Goal: Transaction & Acquisition: Purchase product/service

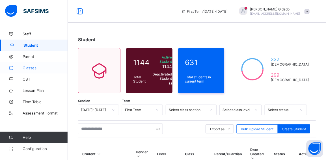
click at [32, 69] on span "Classes" at bounding box center [45, 68] width 45 height 5
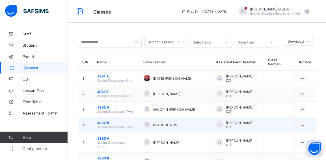
click at [104, 121] on span "JSS2 B" at bounding box center [116, 123] width 38 height 4
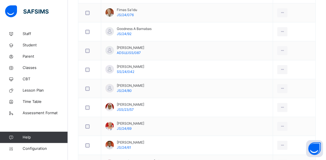
scroll to position [427, 0]
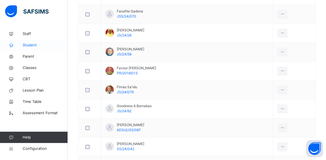
click at [31, 45] on span "Student" at bounding box center [45, 45] width 45 height 6
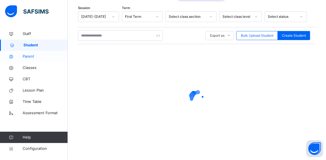
scroll to position [91, 0]
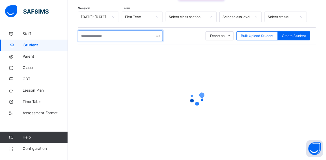
click at [110, 36] on input "text" at bounding box center [120, 36] width 85 height 11
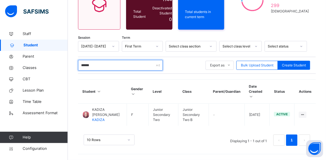
scroll to position [75, 0]
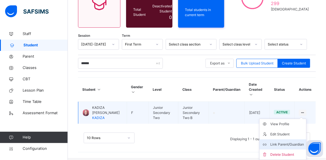
click at [295, 143] on div "Link Parent/Guardian" at bounding box center [287, 145] width 34 height 6
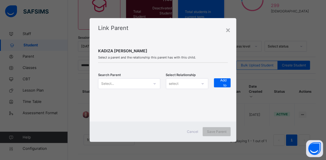
click at [154, 83] on icon at bounding box center [154, 84] width 3 height 6
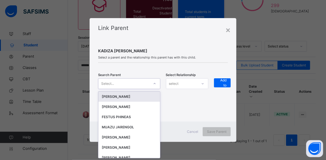
scroll to position [0, 0]
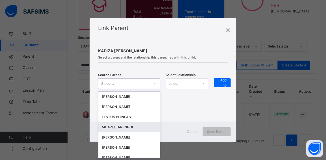
drag, startPoint x: 126, startPoint y: 127, endPoint x: 139, endPoint y: 121, distance: 13.5
click at [127, 127] on div "MUAZU JARENGOL" at bounding box center [129, 127] width 55 height 6
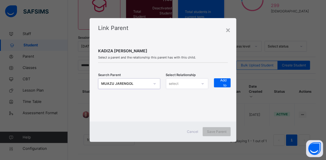
click at [176, 82] on div "select" at bounding box center [174, 83] width 10 height 11
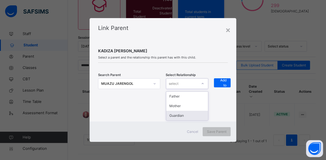
drag, startPoint x: 179, startPoint y: 115, endPoint x: 184, endPoint y: 112, distance: 6.0
click at [179, 115] on div "Guardian" at bounding box center [187, 116] width 42 height 10
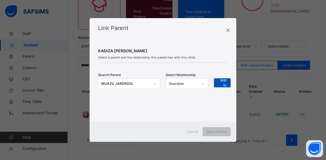
click at [225, 81] on span "+ Add to list" at bounding box center [222, 83] width 8 height 20
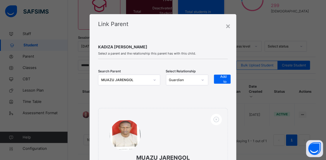
scroll to position [81, 0]
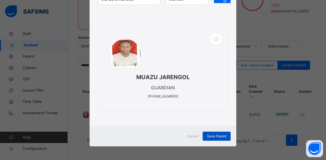
click at [220, 136] on span "Save Parent" at bounding box center [217, 136] width 20 height 5
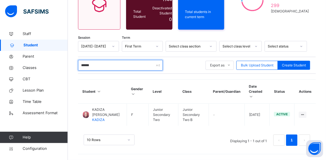
click at [114, 60] on input "******" at bounding box center [120, 65] width 85 height 11
type input "*"
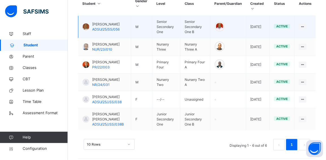
scroll to position [162, 0]
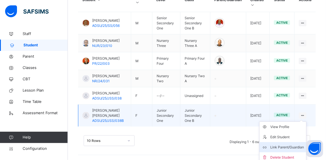
click at [289, 145] on div "Link Parent/Guardian" at bounding box center [287, 148] width 34 height 6
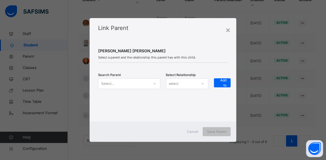
click at [156, 82] on icon at bounding box center [154, 84] width 3 height 6
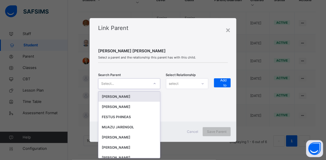
scroll to position [0, 0]
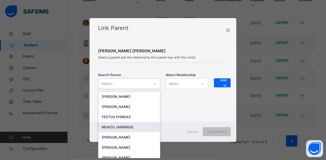
click at [124, 123] on div "MUAZU JARENGOL" at bounding box center [128, 127] width 61 height 10
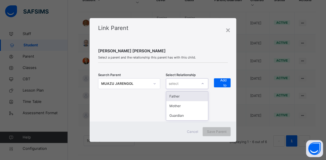
click at [188, 81] on div "select" at bounding box center [181, 83] width 31 height 9
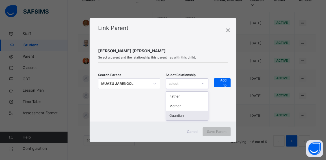
click at [182, 114] on div "Guardian" at bounding box center [187, 116] width 42 height 10
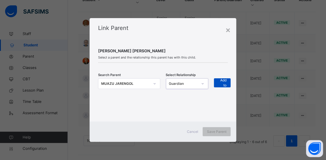
click at [225, 81] on span "+ Add to list" at bounding box center [222, 83] width 8 height 20
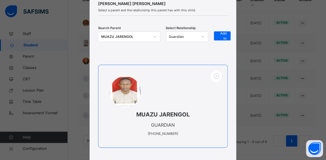
scroll to position [81, 0]
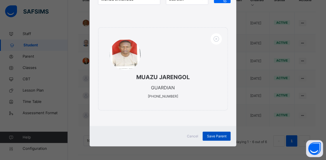
click at [214, 135] on span "Save Parent" at bounding box center [217, 136] width 20 height 5
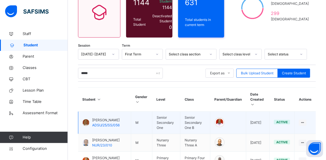
scroll to position [59, 0]
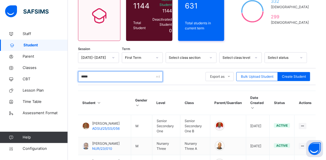
click at [115, 76] on input "*****" at bounding box center [120, 76] width 85 height 11
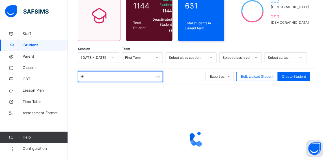
type input "*"
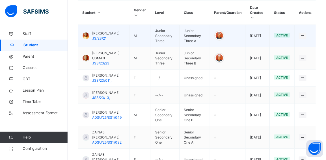
scroll to position [151, 0]
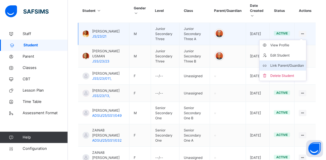
click at [291, 63] on div "Link Parent/Guardian" at bounding box center [287, 66] width 34 height 6
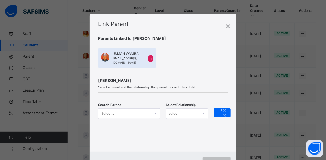
click at [155, 113] on div "Select..." at bounding box center [129, 113] width 62 height 11
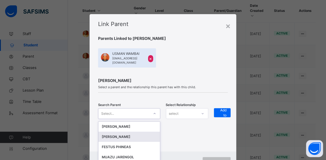
scroll to position [22, 0]
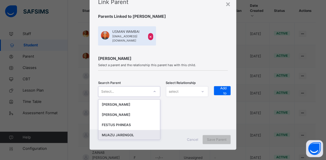
click at [131, 134] on div "MUAZU JARENGOL" at bounding box center [128, 135] width 61 height 10
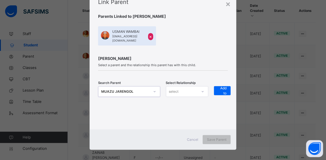
click at [187, 90] on div "select" at bounding box center [181, 91] width 31 height 9
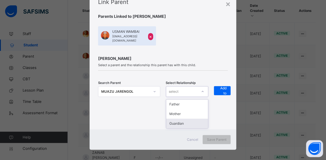
drag, startPoint x: 182, startPoint y: 117, endPoint x: 211, endPoint y: 105, distance: 31.2
click at [184, 119] on div "Guardian" at bounding box center [187, 124] width 42 height 10
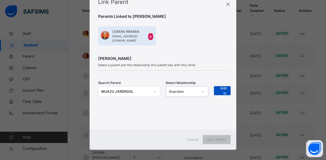
click at [222, 87] on span "+ Add to list" at bounding box center [222, 91] width 8 height 20
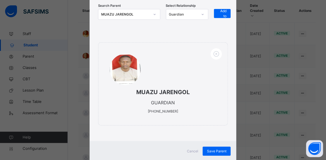
scroll to position [111, 0]
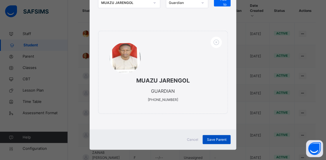
click at [213, 137] on span "Save Parent" at bounding box center [217, 139] width 20 height 5
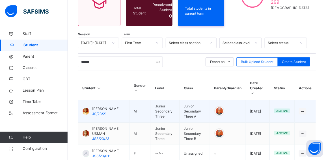
scroll to position [77, 0]
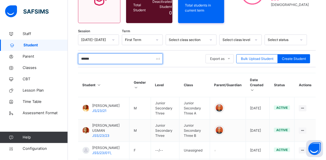
click at [109, 57] on input "******" at bounding box center [120, 58] width 85 height 11
type input "*"
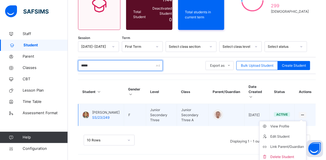
scroll to position [72, 0]
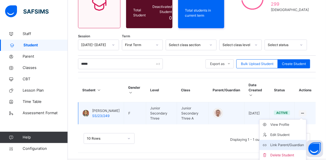
click at [288, 143] on div "Link Parent/Guardian" at bounding box center [287, 145] width 34 height 6
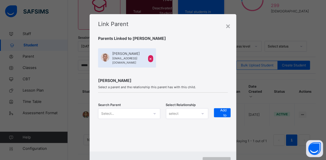
scroll to position [70, 0]
click at [154, 111] on div "Select..." at bounding box center [129, 113] width 62 height 11
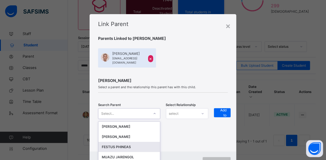
scroll to position [22, 0]
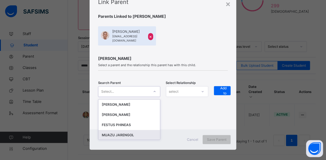
drag, startPoint x: 132, startPoint y: 130, endPoint x: 184, endPoint y: 96, distance: 62.6
click at [138, 132] on div "MUAZU JARENGOL" at bounding box center [129, 135] width 55 height 6
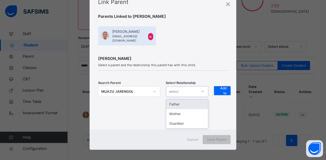
click at [195, 87] on div "select" at bounding box center [181, 91] width 31 height 9
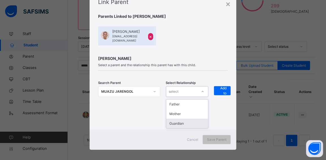
drag, startPoint x: 186, startPoint y: 120, endPoint x: 218, endPoint y: 97, distance: 39.6
click at [188, 119] on div "Guardian" at bounding box center [187, 124] width 42 height 10
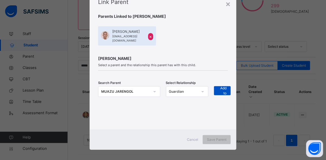
click at [222, 86] on span "+ Add to list" at bounding box center [222, 91] width 8 height 20
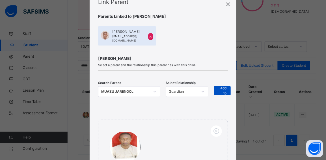
scroll to position [111, 0]
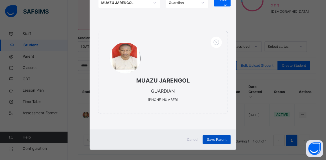
click at [216, 137] on span "Save Parent" at bounding box center [217, 139] width 20 height 5
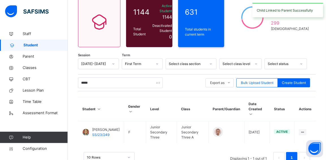
scroll to position [44, 0]
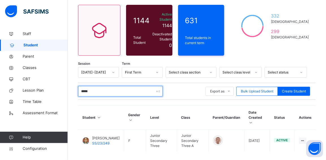
click at [104, 92] on input "*****" at bounding box center [120, 91] width 85 height 11
type input "*"
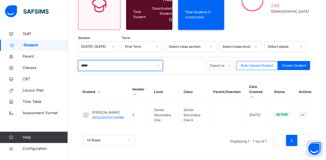
scroll to position [96, 0]
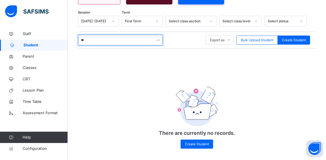
type input "*"
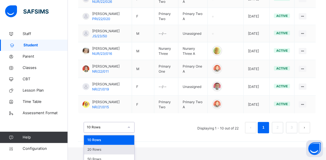
scroll to position [257, 0]
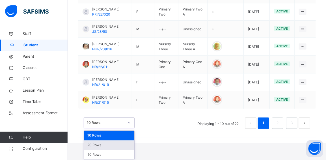
click at [131, 128] on div "option 20 Rows focused, 2 of 3. 3 results available. Use Up and Down to choose …" at bounding box center [109, 123] width 51 height 11
click at [122, 145] on div "20 Rows" at bounding box center [109, 146] width 50 height 10
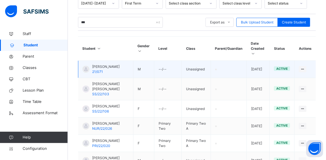
scroll to position [86, 0]
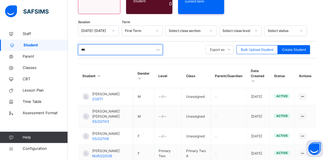
click at [104, 51] on input "***" at bounding box center [120, 49] width 85 height 11
type input "*"
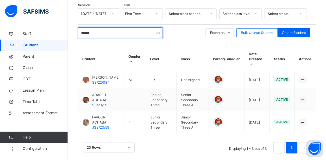
scroll to position [115, 0]
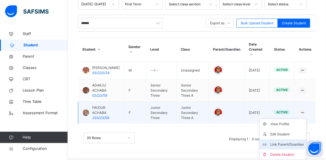
click at [294, 145] on div "Link Parent/Guardian" at bounding box center [287, 145] width 34 height 6
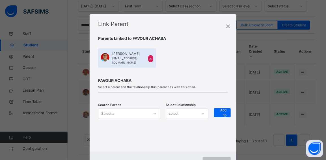
click at [153, 110] on div "Select..." at bounding box center [129, 113] width 62 height 11
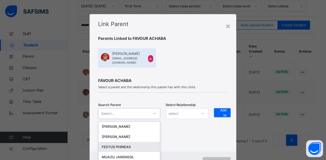
scroll to position [22, 0]
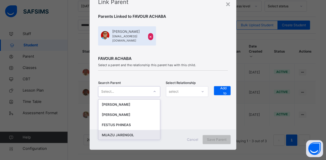
drag, startPoint x: 131, startPoint y: 130, endPoint x: 188, endPoint y: 121, distance: 57.0
click at [134, 132] on div "MUAZU JARENGOL" at bounding box center [129, 135] width 55 height 6
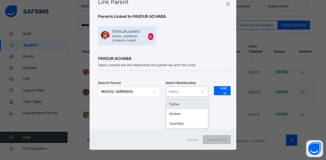
click at [192, 88] on div "select" at bounding box center [181, 91] width 31 height 9
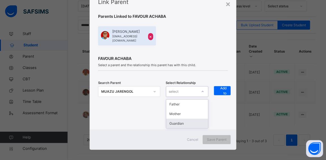
drag, startPoint x: 187, startPoint y: 120, endPoint x: 210, endPoint y: 105, distance: 26.7
click at [187, 119] on div "Guardian" at bounding box center [187, 124] width 42 height 10
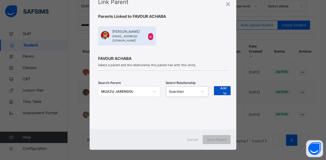
click at [222, 86] on span "+ Add to list" at bounding box center [222, 91] width 8 height 20
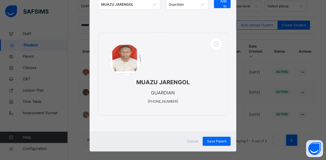
scroll to position [111, 0]
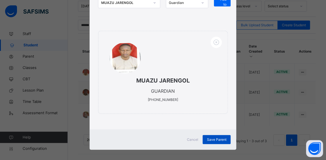
click at [216, 137] on span "Save Parent" at bounding box center [217, 139] width 20 height 5
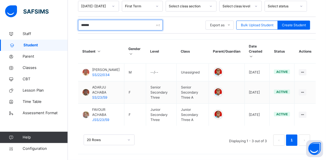
click at [100, 20] on input "******" at bounding box center [120, 25] width 85 height 11
type input "*"
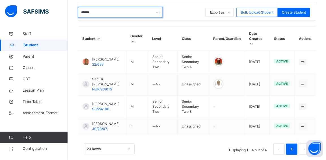
scroll to position [132, 0]
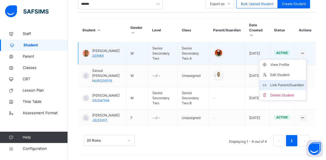
click at [298, 81] on li "Link Parent/Guardian" at bounding box center [283, 85] width 47 height 10
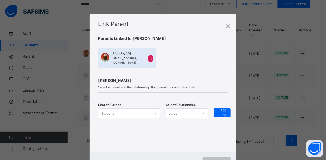
click at [151, 109] on div at bounding box center [155, 113] width 10 height 9
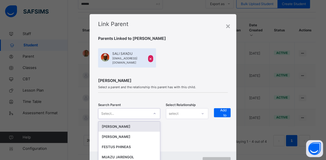
scroll to position [22, 0]
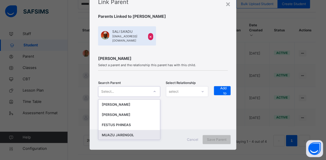
drag, startPoint x: 124, startPoint y: 130, endPoint x: 164, endPoint y: 113, distance: 43.6
click at [127, 132] on div "MUAZU JARENGOL" at bounding box center [129, 135] width 55 height 6
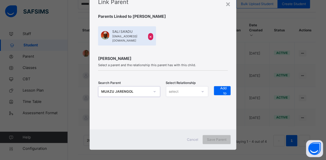
click at [190, 89] on div "select" at bounding box center [181, 91] width 31 height 9
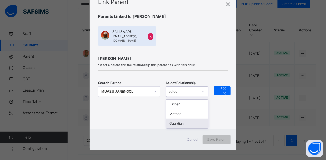
click at [186, 121] on div "Guardian" at bounding box center [187, 124] width 42 height 10
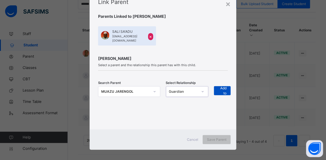
click at [225, 84] on span "+ Add to list" at bounding box center [222, 91] width 8 height 20
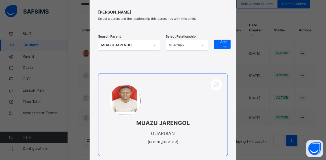
scroll to position [111, 0]
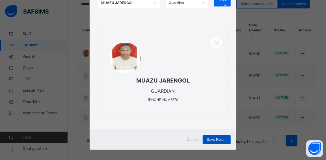
click at [214, 137] on span "Save Parent" at bounding box center [217, 139] width 20 height 5
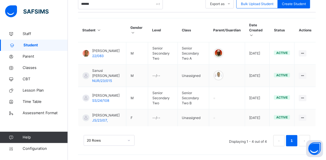
scroll to position [106, 0]
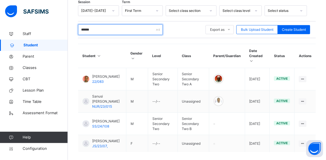
click at [106, 31] on input "******" at bounding box center [120, 29] width 85 height 11
type input "*"
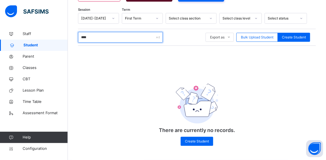
scroll to position [99, 0]
type input "*"
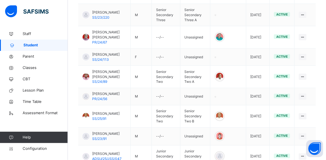
scroll to position [286, 0]
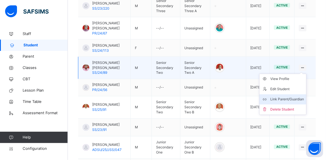
click at [295, 97] on div "Link Parent/Guardian" at bounding box center [287, 100] width 34 height 6
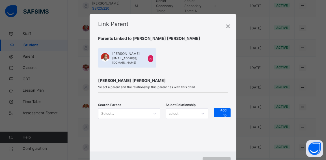
click at [156, 108] on div "Search Parent Select... Select Relationship select + Add to list" at bounding box center [163, 117] width 130 height 18
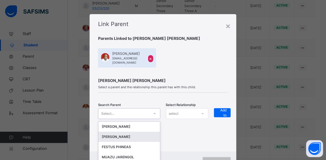
scroll to position [22, 0]
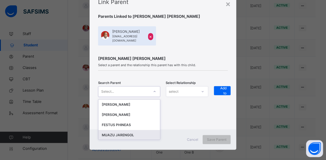
drag, startPoint x: 132, startPoint y: 133, endPoint x: 170, endPoint y: 111, distance: 44.0
click at [132, 132] on div "MUAZU JARENGOL" at bounding box center [129, 135] width 55 height 6
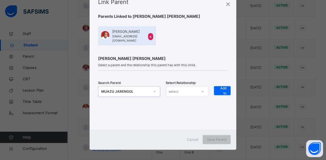
click at [180, 90] on div "select" at bounding box center [181, 91] width 31 height 9
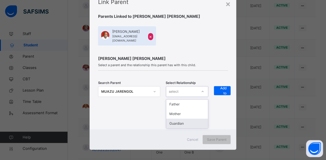
click at [169, 121] on div "Guardian" at bounding box center [187, 124] width 42 height 10
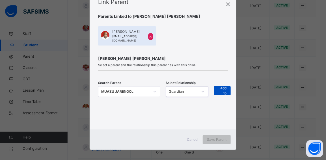
click at [217, 87] on div "+ Add to list" at bounding box center [222, 90] width 17 height 9
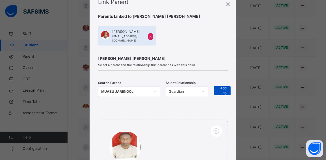
scroll to position [111, 0]
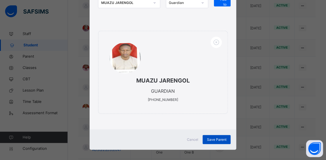
click at [215, 137] on span "Save Parent" at bounding box center [217, 139] width 20 height 5
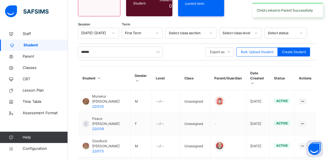
scroll to position [80, 0]
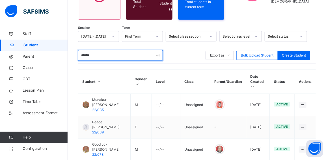
click at [116, 55] on input "******" at bounding box center [120, 55] width 85 height 11
type input "*"
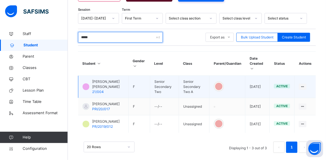
scroll to position [115, 0]
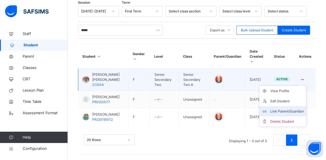
click at [293, 109] on div "Link Parent/Guardian" at bounding box center [287, 112] width 34 height 6
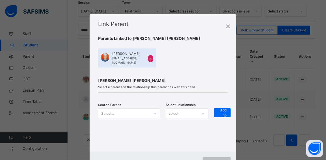
click at [155, 111] on div "Select..." at bounding box center [129, 113] width 62 height 11
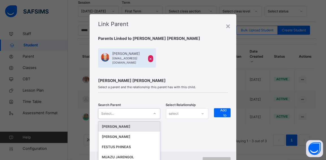
scroll to position [22, 0]
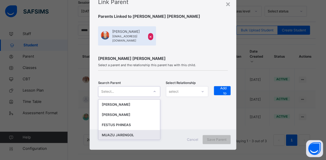
click at [143, 132] on div "MUAZU JARENGOL" at bounding box center [129, 135] width 55 height 6
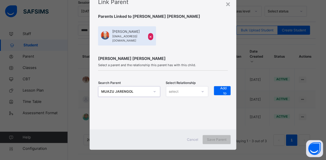
click at [188, 88] on div "select" at bounding box center [181, 91] width 31 height 9
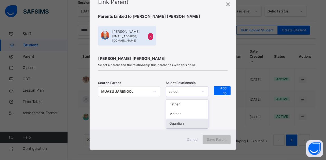
click at [186, 119] on div "Guardian" at bounding box center [187, 124] width 42 height 10
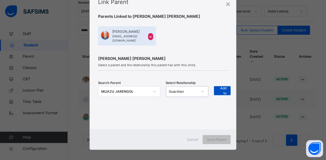
click at [216, 87] on div "+ Add to list" at bounding box center [222, 90] width 17 height 9
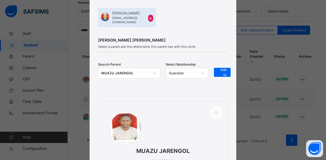
scroll to position [99, 0]
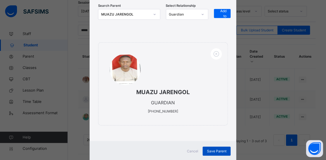
click at [218, 149] on span "Save Parent" at bounding box center [217, 151] width 20 height 5
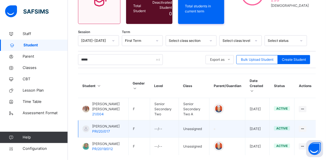
scroll to position [63, 0]
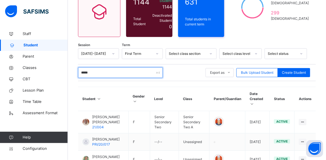
click at [103, 69] on input "*****" at bounding box center [120, 72] width 85 height 11
type input "*"
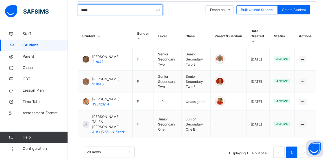
scroll to position [132, 0]
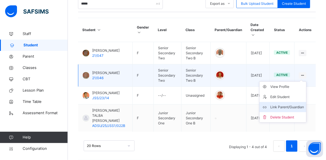
click at [291, 105] on div "Link Parent/Guardian" at bounding box center [287, 107] width 34 height 6
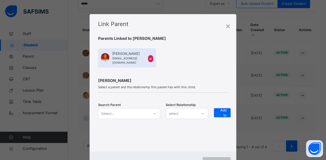
click at [152, 109] on div "Search Parent Select... Select Relationship select + Add to list" at bounding box center [163, 117] width 130 height 18
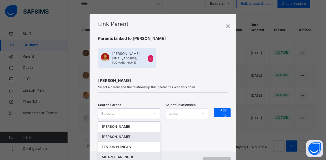
scroll to position [22, 0]
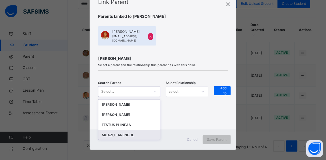
click at [127, 132] on div "MUAZU JARENGOL" at bounding box center [129, 135] width 55 height 6
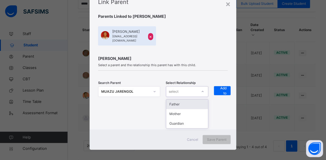
click at [189, 87] on div "select" at bounding box center [181, 91] width 31 height 9
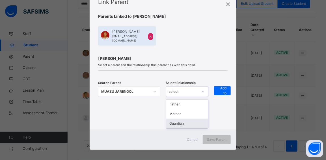
drag, startPoint x: 180, startPoint y: 122, endPoint x: 190, endPoint y: 114, distance: 12.5
click at [181, 121] on div "Guardian" at bounding box center [187, 124] width 42 height 10
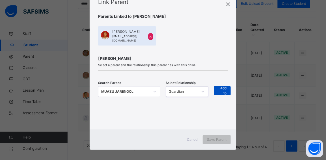
click at [218, 87] on span "+ Add to list" at bounding box center [222, 91] width 8 height 20
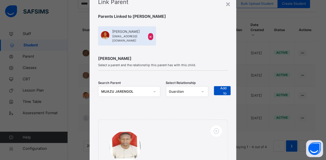
scroll to position [111, 0]
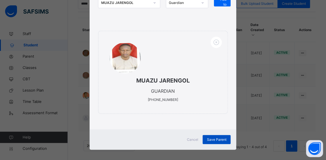
click at [216, 137] on span "Save Parent" at bounding box center [217, 139] width 20 height 5
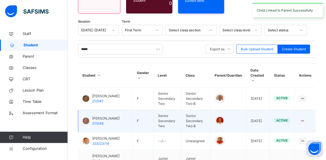
scroll to position [81, 0]
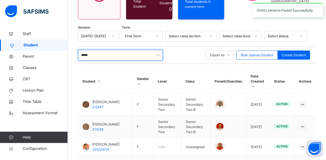
click at [99, 53] on input "*****" at bounding box center [120, 55] width 85 height 11
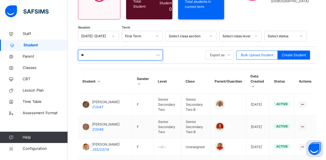
type input "*"
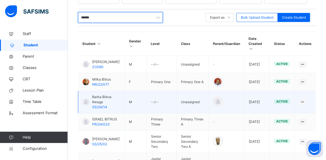
scroll to position [115, 0]
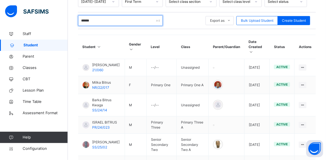
click at [104, 19] on input "******" at bounding box center [120, 20] width 85 height 11
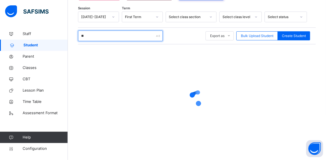
type input "*"
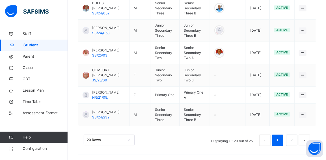
scroll to position [499, 0]
click at [294, 140] on link "2" at bounding box center [291, 140] width 5 height 7
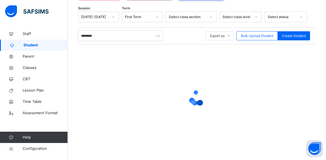
scroll to position [159, 0]
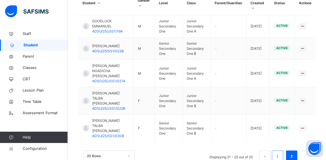
click at [280, 153] on link "1" at bounding box center [277, 156] width 5 height 7
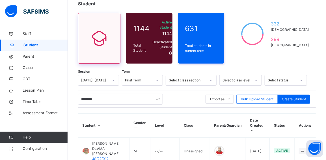
scroll to position [36, 0]
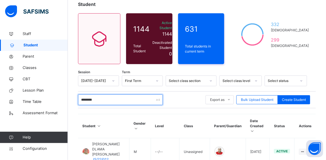
click at [106, 98] on input "********" at bounding box center [120, 99] width 85 height 11
type input "*"
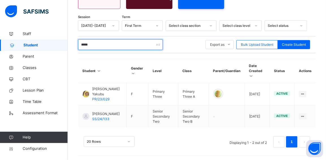
scroll to position [92, 0]
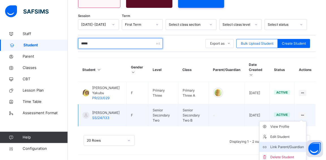
type input "*****"
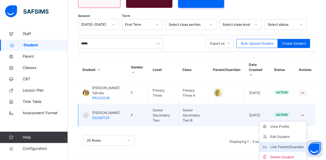
click at [291, 145] on div "Link Parent/Guardian" at bounding box center [287, 147] width 34 height 6
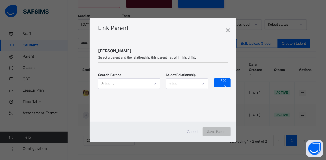
click at [154, 84] on icon at bounding box center [154, 84] width 3 height 6
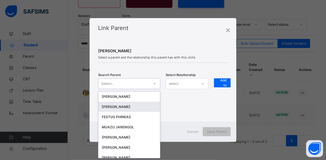
scroll to position [0, 0]
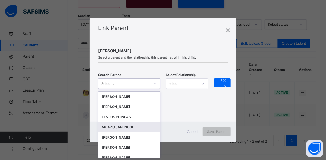
drag, startPoint x: 120, startPoint y: 125, endPoint x: 141, endPoint y: 117, distance: 22.1
click at [121, 125] on div "MUAZU JARENGOL" at bounding box center [129, 127] width 55 height 6
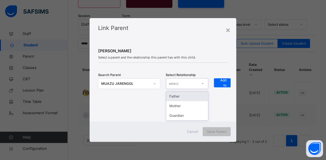
click at [181, 85] on div "select" at bounding box center [181, 83] width 31 height 9
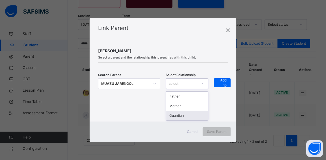
drag, startPoint x: 180, startPoint y: 116, endPoint x: 195, endPoint y: 110, distance: 16.0
click at [180, 116] on div "Guardian" at bounding box center [187, 116] width 42 height 10
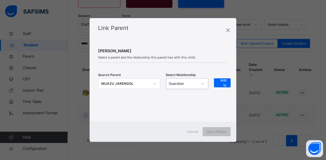
click at [193, 114] on div at bounding box center [163, 114] width 130 height 4
click at [220, 83] on span "+ Add to list" at bounding box center [222, 83] width 8 height 20
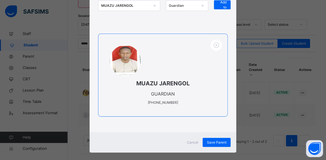
scroll to position [77, 0]
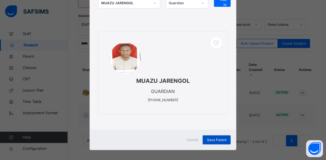
click at [212, 138] on span "Save Parent" at bounding box center [217, 139] width 20 height 5
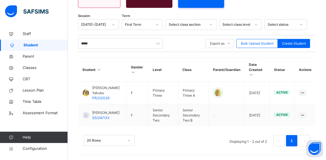
scroll to position [41, 0]
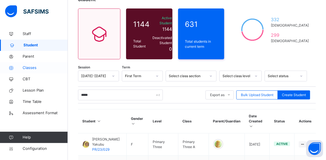
click at [31, 69] on span "Classes" at bounding box center [45, 68] width 45 height 6
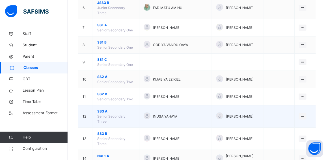
scroll to position [180, 0]
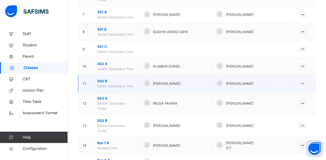
click at [103, 79] on span "SS2 B" at bounding box center [116, 81] width 38 height 5
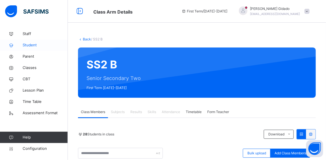
click at [29, 45] on span "Student" at bounding box center [45, 45] width 45 height 6
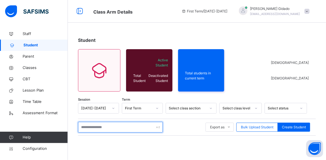
click at [96, 128] on input "text" at bounding box center [120, 127] width 85 height 11
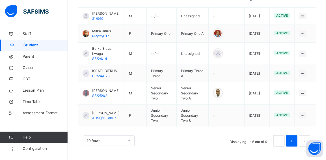
scroll to position [183, 0]
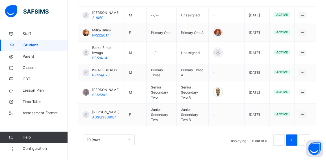
click at [131, 139] on div "10 Rows" at bounding box center [109, 140] width 51 height 11
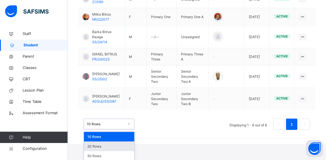
click at [112, 143] on div "20 Rows" at bounding box center [109, 147] width 50 height 10
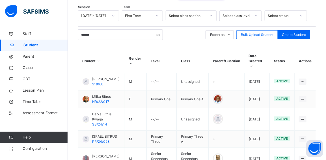
scroll to position [89, 0]
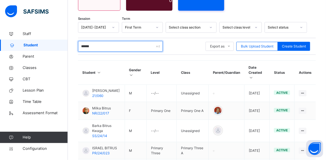
click at [95, 46] on input "******" at bounding box center [120, 46] width 85 height 11
type input "*"
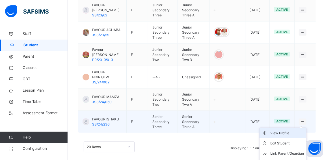
scroll to position [206, 0]
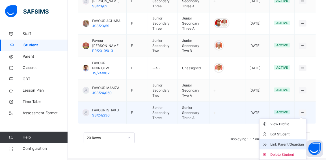
click at [297, 143] on div "Link Parent/Guardian" at bounding box center [287, 145] width 34 height 6
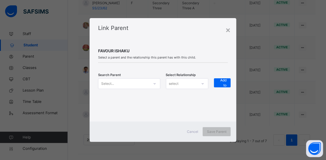
scroll to position [204, 0]
click at [154, 84] on icon at bounding box center [154, 84] width 3 height 6
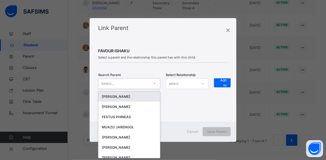
scroll to position [0, 0]
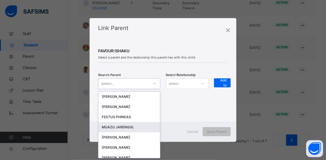
drag, startPoint x: 128, startPoint y: 125, endPoint x: 178, endPoint y: 109, distance: 52.5
click at [130, 125] on div "MUAZU JARENGOL" at bounding box center [129, 127] width 55 height 6
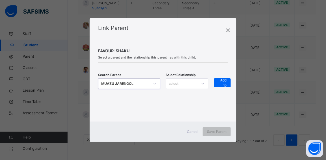
click at [197, 83] on div "select" at bounding box center [181, 83] width 31 height 9
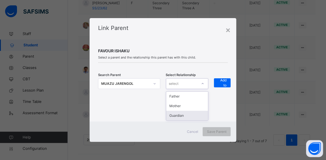
click at [183, 117] on div "Guardian" at bounding box center [187, 116] width 42 height 10
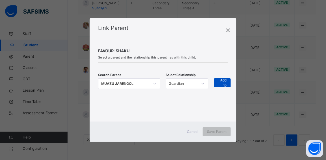
click at [223, 83] on span "+ Add to list" at bounding box center [222, 83] width 8 height 20
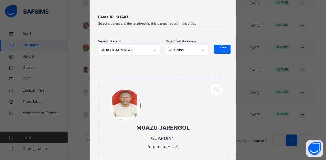
scroll to position [81, 0]
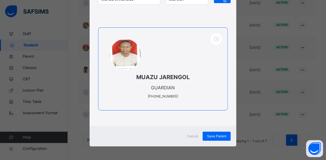
drag, startPoint x: 221, startPoint y: 135, endPoint x: 210, endPoint y: 108, distance: 29.5
click at [221, 135] on span "Save Parent" at bounding box center [217, 136] width 20 height 5
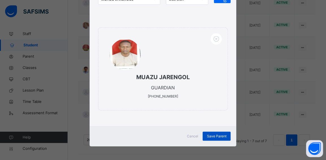
click at [214, 135] on span "Save Parent" at bounding box center [217, 136] width 20 height 5
click at [222, 135] on span "Save Parent" at bounding box center [217, 136] width 20 height 5
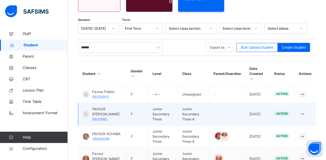
scroll to position [49, 0]
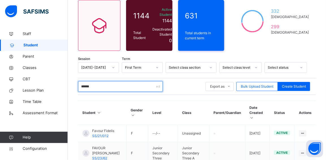
click at [97, 88] on input "******" at bounding box center [120, 86] width 85 height 11
type input "*"
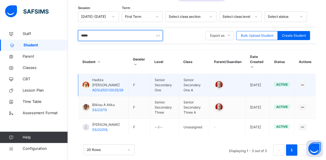
scroll to position [115, 0]
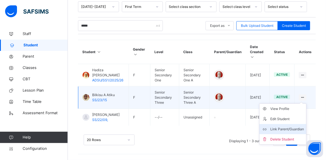
click at [295, 126] on div "Link Parent/Guardian" at bounding box center [287, 129] width 34 height 6
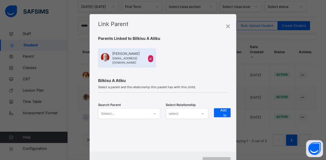
click at [136, 111] on div "Select..." at bounding box center [129, 113] width 62 height 11
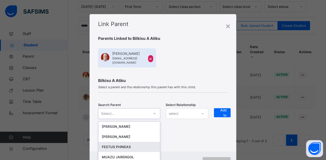
scroll to position [22, 0]
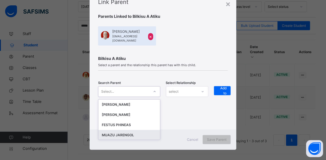
drag, startPoint x: 129, startPoint y: 130, endPoint x: 161, endPoint y: 122, distance: 32.7
click at [129, 132] on div "MUAZU JARENGOL" at bounding box center [129, 135] width 55 height 6
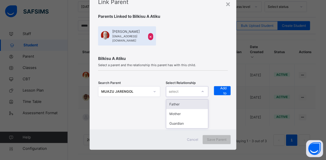
click at [184, 87] on div "select" at bounding box center [181, 91] width 31 height 9
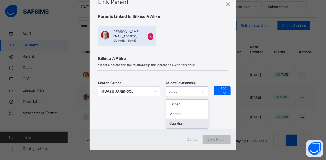
drag, startPoint x: 177, startPoint y: 118, endPoint x: 220, endPoint y: 97, distance: 48.3
click at [177, 119] on div "Guardian" at bounding box center [187, 124] width 42 height 10
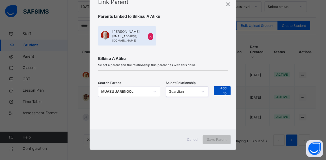
click at [219, 87] on span "+ Add to list" at bounding box center [222, 91] width 8 height 20
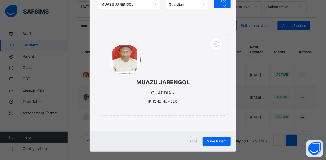
scroll to position [111, 0]
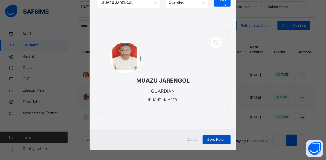
click at [221, 137] on span "Save Parent" at bounding box center [217, 139] width 20 height 5
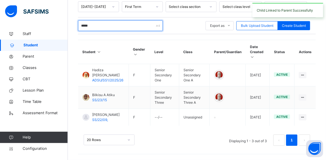
click at [93, 23] on input "*****" at bounding box center [120, 25] width 85 height 11
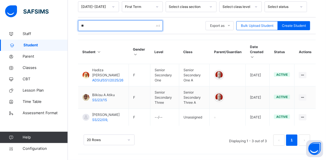
type input "*"
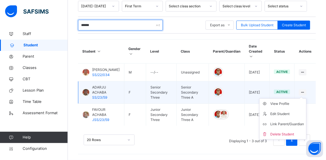
scroll to position [115, 0]
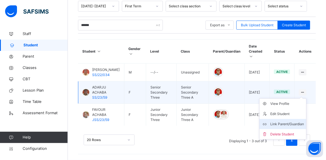
click at [290, 122] on div "Link Parent/Guardian" at bounding box center [287, 124] width 34 height 6
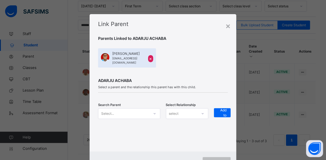
click at [153, 109] on div "Select..." at bounding box center [129, 113] width 62 height 11
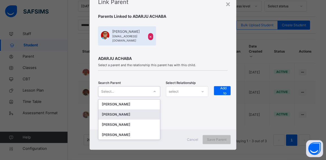
scroll to position [0, 0]
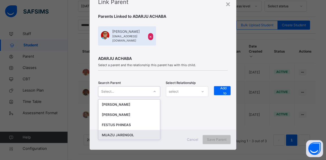
drag, startPoint x: 118, startPoint y: 132, endPoint x: 163, endPoint y: 107, distance: 52.1
click at [118, 132] on div "MUAZU JARENGOL" at bounding box center [129, 135] width 55 height 6
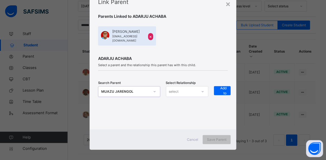
click at [189, 87] on div "select" at bounding box center [181, 91] width 31 height 9
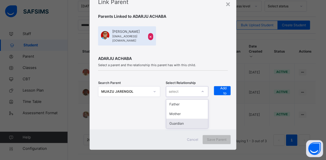
click at [181, 119] on div "Guardian" at bounding box center [187, 124] width 42 height 10
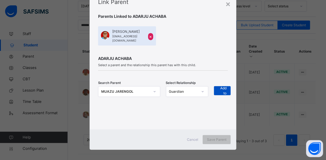
click at [222, 87] on span "+ Add to list" at bounding box center [222, 91] width 8 height 20
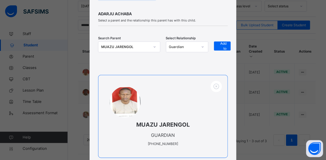
scroll to position [111, 0]
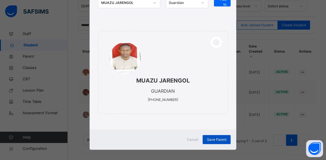
click at [208, 137] on span "Save Parent" at bounding box center [217, 139] width 20 height 5
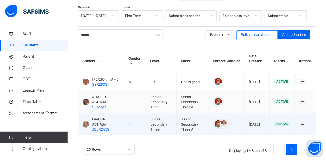
scroll to position [89, 0]
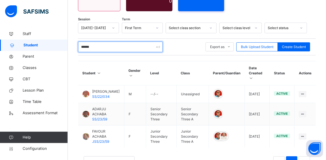
drag, startPoint x: 107, startPoint y: 50, endPoint x: 107, endPoint y: 47, distance: 2.8
click at [107, 49] on input "******" at bounding box center [120, 47] width 85 height 11
type input "*"
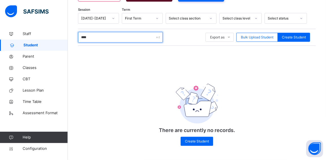
scroll to position [99, 0]
type input "*"
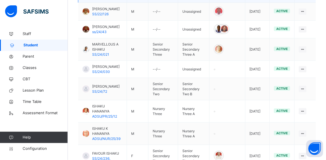
scroll to position [203, 0]
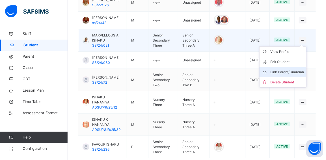
type input "******"
click at [288, 74] on div "Link Parent/Guardian" at bounding box center [287, 72] width 34 height 6
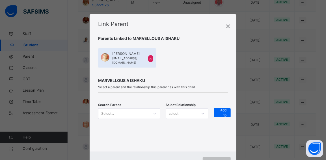
click at [153, 109] on div "Select..." at bounding box center [129, 113] width 62 height 11
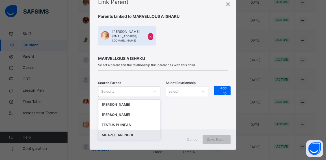
scroll to position [22, 0]
click at [119, 132] on div "MUAZU JARENGOL" at bounding box center [129, 135] width 55 height 6
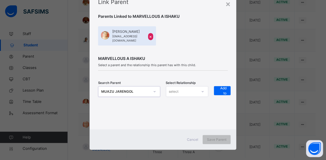
click at [180, 87] on div "select" at bounding box center [181, 91] width 31 height 9
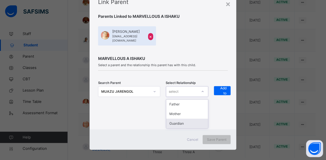
click at [173, 119] on div "Guardian" at bounding box center [187, 124] width 42 height 10
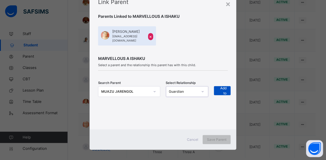
click at [223, 88] on span "+ Add to list" at bounding box center [222, 91] width 8 height 20
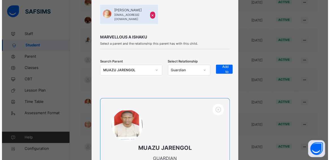
scroll to position [111, 0]
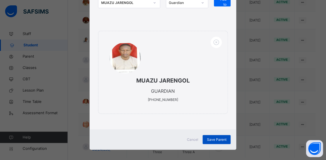
click at [209, 137] on span "Save Parent" at bounding box center [217, 139] width 20 height 5
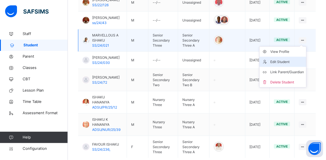
click at [292, 65] on div "Edit Student" at bounding box center [287, 62] width 34 height 6
select select "**"
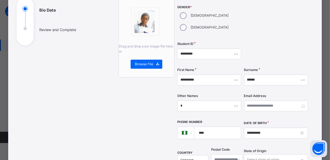
scroll to position [77, 0]
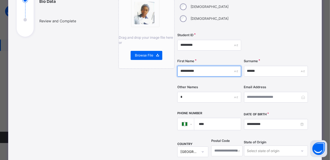
click at [210, 66] on input "**********" at bounding box center [209, 71] width 64 height 11
click at [190, 66] on input "**" at bounding box center [209, 71] width 64 height 11
type input "*********"
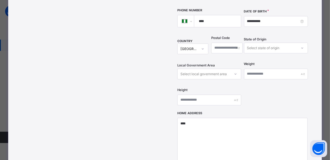
scroll to position [273, 0]
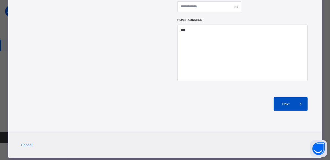
click at [288, 102] on span "Next" at bounding box center [286, 104] width 16 height 5
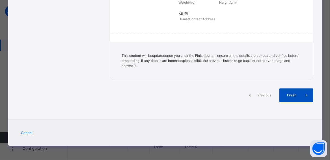
scroll to position [156, 0]
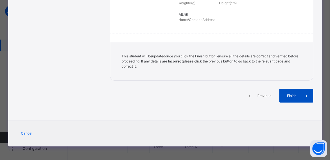
click at [290, 92] on div "Finish" at bounding box center [296, 96] width 34 height 14
click at [290, 93] on span "Finish" at bounding box center [292, 95] width 16 height 5
click at [296, 95] on span "Finish" at bounding box center [292, 95] width 16 height 5
click at [260, 97] on span "Previous" at bounding box center [265, 95] width 16 height 5
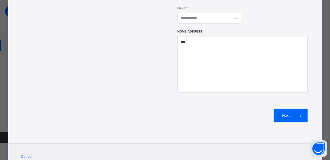
scroll to position [273, 0]
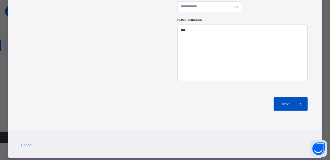
click at [276, 97] on div "Next" at bounding box center [291, 104] width 34 height 14
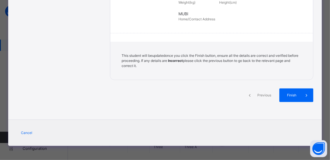
scroll to position [156, 0]
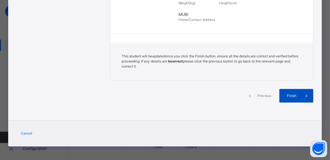
click at [295, 97] on span "Finish" at bounding box center [292, 95] width 16 height 5
click at [258, 95] on span "Previous" at bounding box center [265, 95] width 16 height 5
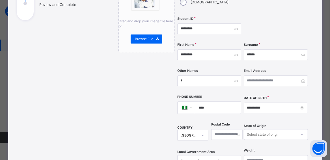
scroll to position [68, 0]
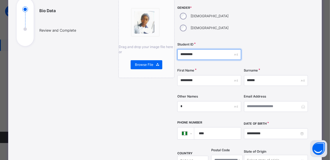
click at [179, 49] on input "*********" at bounding box center [209, 54] width 64 height 11
click at [194, 49] on input "**********" at bounding box center [209, 54] width 64 height 11
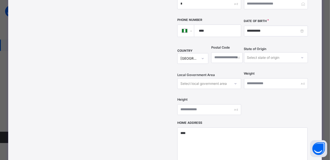
type input "**********"
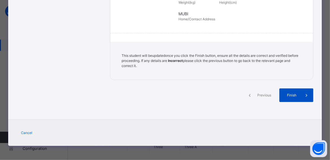
scroll to position [156, 0]
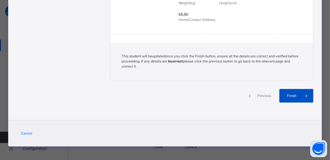
click at [291, 96] on span "Finish" at bounding box center [292, 95] width 16 height 5
click at [257, 97] on span "Previous" at bounding box center [265, 95] width 16 height 5
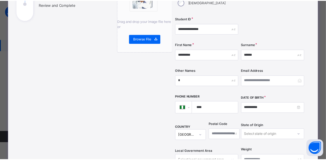
scroll to position [0, 0]
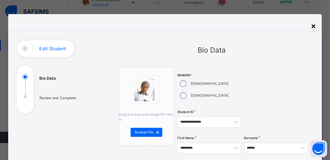
click at [311, 24] on div "×" at bounding box center [313, 26] width 5 height 12
click at [313, 25] on td "View Profile Edit Student Assign Class Link Parent/Guardian Delete Student" at bounding box center [309, 21] width 21 height 18
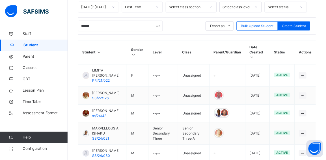
scroll to position [100, 0]
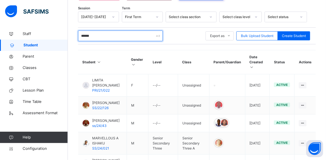
click at [94, 38] on input "******" at bounding box center [120, 36] width 85 height 11
click at [97, 36] on input "******" at bounding box center [120, 36] width 85 height 11
click at [94, 37] on input "******" at bounding box center [120, 36] width 85 height 11
type input "*"
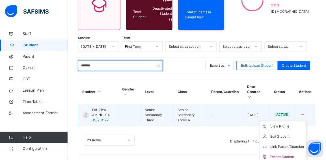
scroll to position [72, 0]
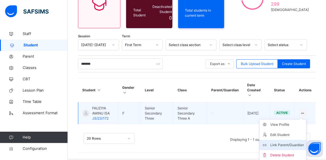
click at [296, 142] on div "Link Parent/Guardian" at bounding box center [287, 145] width 34 height 6
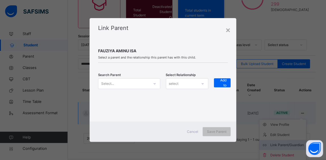
scroll to position [70, 0]
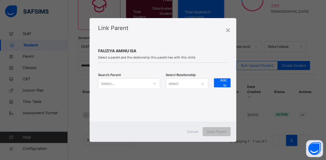
click at [155, 85] on icon at bounding box center [154, 84] width 3 height 6
click at [154, 83] on icon at bounding box center [154, 84] width 3 height 6
click at [154, 84] on icon at bounding box center [154, 84] width 3 height 6
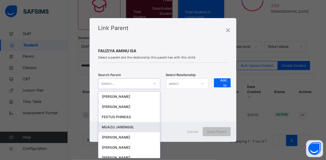
click at [130, 125] on div "MUAZU JARENGOL" at bounding box center [129, 127] width 55 height 6
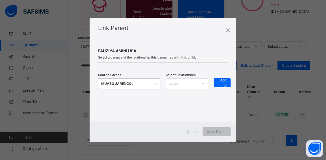
click at [199, 83] on div at bounding box center [203, 83] width 10 height 9
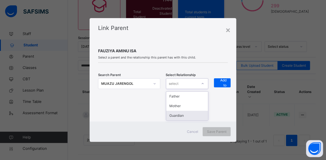
click at [186, 117] on div "Guardian" at bounding box center [187, 116] width 42 height 10
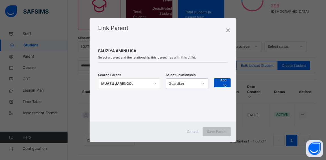
click at [223, 84] on span "+ Add to list" at bounding box center [222, 83] width 8 height 20
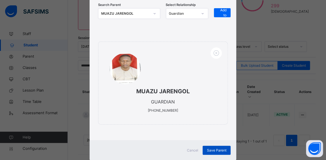
scroll to position [81, 0]
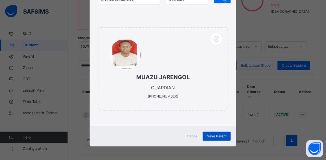
click at [212, 135] on span "Save Parent" at bounding box center [217, 136] width 20 height 5
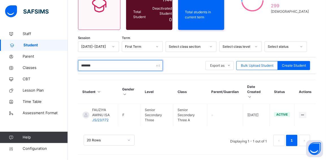
click at [110, 66] on input "*******" at bounding box center [120, 65] width 85 height 11
type input "*"
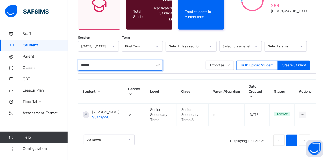
scroll to position [75, 0]
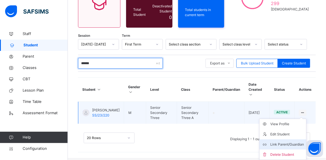
type input "******"
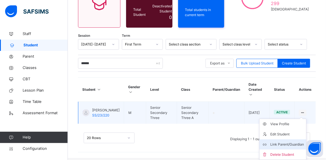
click at [293, 143] on div "Link Parent/Guardian" at bounding box center [287, 145] width 34 height 6
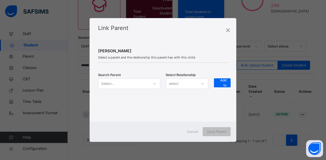
click at [155, 83] on icon at bounding box center [154, 84] width 3 height 6
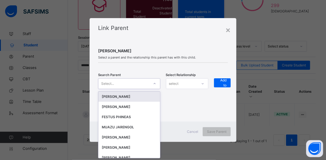
scroll to position [0, 0]
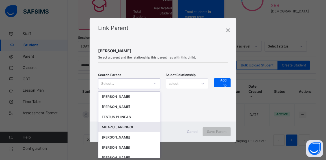
drag, startPoint x: 126, startPoint y: 128, endPoint x: 135, endPoint y: 124, distance: 8.9
click at [126, 128] on div "MUAZU JARENGOL" at bounding box center [129, 127] width 55 height 6
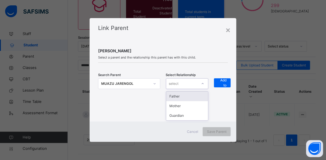
click at [191, 83] on div "select" at bounding box center [181, 83] width 31 height 9
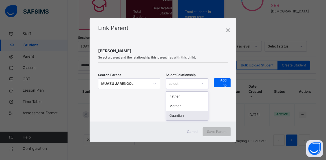
click at [182, 115] on div "Guardian" at bounding box center [187, 116] width 42 height 10
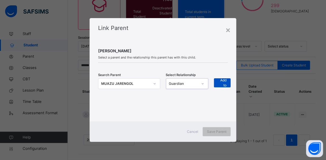
click at [221, 81] on span "+ Add to list" at bounding box center [222, 83] width 8 height 20
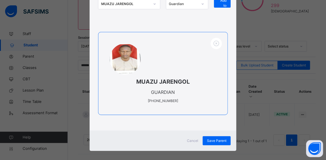
scroll to position [77, 0]
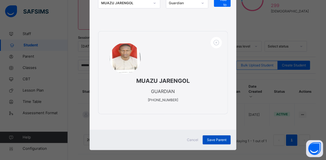
click at [207, 138] on span "Save Parent" at bounding box center [217, 139] width 20 height 5
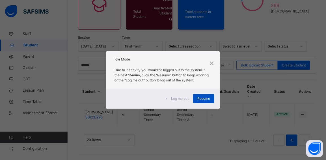
click at [198, 100] on span "Resume" at bounding box center [203, 98] width 13 height 5
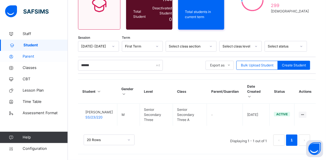
click at [31, 58] on span "Parent" at bounding box center [45, 57] width 45 height 6
click at [30, 56] on span "Parent" at bounding box center [45, 57] width 45 height 6
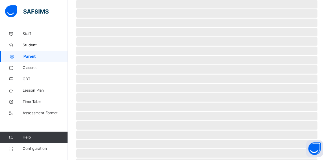
click at [29, 57] on span "Parent" at bounding box center [45, 57] width 44 height 6
click at [33, 67] on span "Classes" at bounding box center [45, 68] width 45 height 6
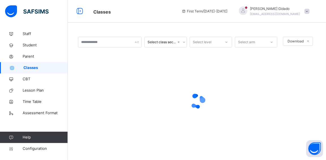
scroll to position [3, 0]
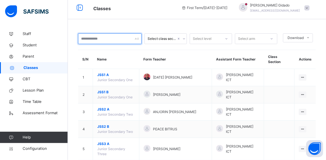
click at [119, 38] on input "text" at bounding box center [110, 38] width 64 height 11
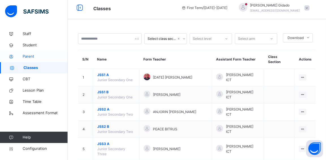
click at [28, 57] on span "Parent" at bounding box center [45, 57] width 45 height 6
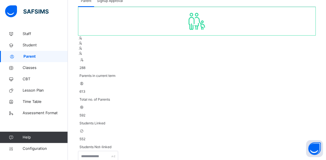
scroll to position [55, 0]
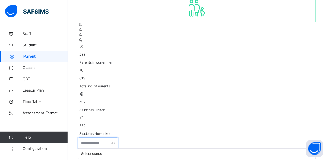
click at [90, 138] on input "text" at bounding box center [98, 143] width 40 height 11
type input "*****"
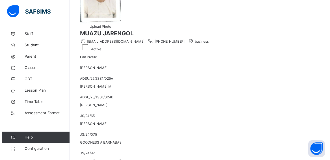
scroll to position [77, 0]
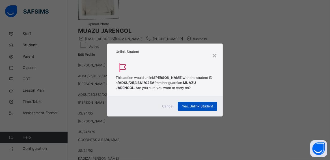
click at [187, 104] on span "Yes, Unlink Student" at bounding box center [197, 106] width 31 height 5
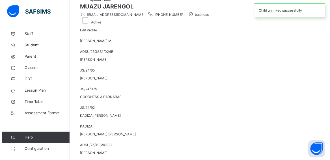
scroll to position [103, 0]
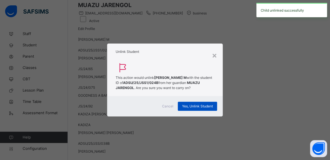
click at [185, 104] on span "Yes, Unlink Student" at bounding box center [197, 106] width 31 height 5
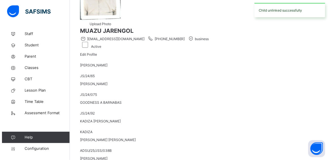
scroll to position [77, 0]
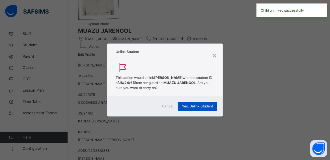
click at [190, 104] on span "Yes, Unlink Student" at bounding box center [197, 106] width 31 height 5
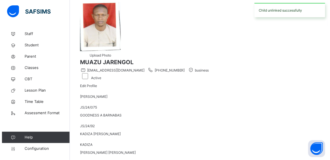
scroll to position [51, 0]
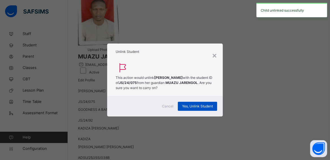
click at [197, 104] on span "Yes, Unlink Student" at bounding box center [197, 106] width 31 height 5
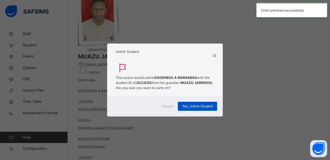
click at [198, 104] on span "Yes, Unlink Student" at bounding box center [197, 106] width 31 height 5
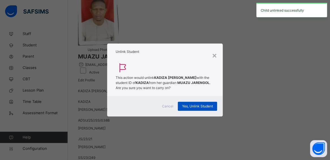
click at [199, 104] on span "Yes, Unlink Student" at bounding box center [197, 106] width 31 height 5
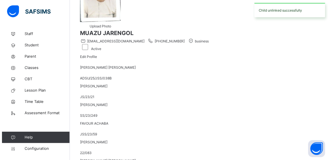
scroll to position [77, 0]
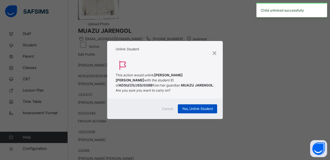
click at [186, 106] on span "Yes, Unlink Student" at bounding box center [197, 108] width 31 height 5
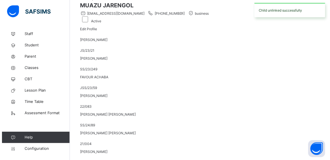
scroll to position [103, 0]
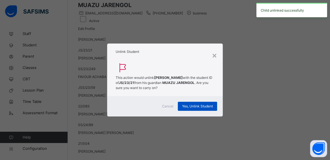
click at [193, 104] on span "Yes, Unlink Student" at bounding box center [197, 106] width 31 height 5
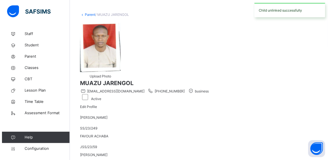
scroll to position [77, 0]
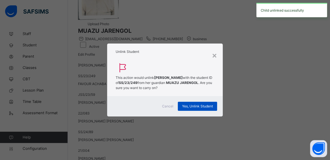
click at [201, 104] on span "Yes, Unlink Student" at bounding box center [197, 106] width 31 height 5
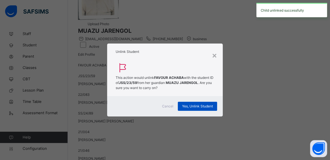
click at [187, 104] on span "Yes, Unlink Student" at bounding box center [197, 106] width 31 height 5
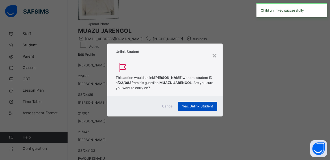
click at [201, 104] on span "Yes, Unlink Student" at bounding box center [197, 106] width 31 height 5
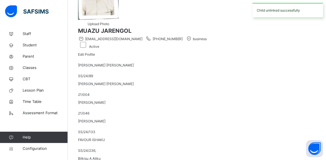
click at [131, 66] on div "MUSA TERI JOSHUA SS/24/89" at bounding box center [197, 69] width 238 height 19
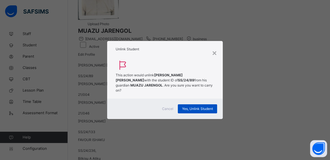
click at [198, 106] on span "Yes, Unlink Student" at bounding box center [197, 108] width 31 height 5
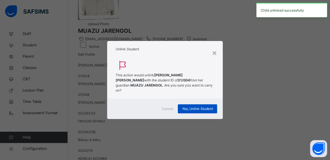
click at [191, 106] on span "Yes, Unlink Student" at bounding box center [197, 108] width 31 height 5
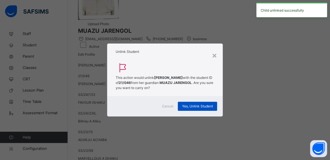
click at [189, 104] on span "Yes, Unlink Student" at bounding box center [197, 106] width 31 height 5
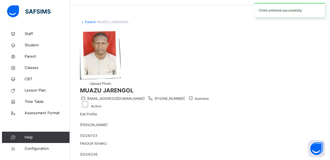
scroll to position [51, 0]
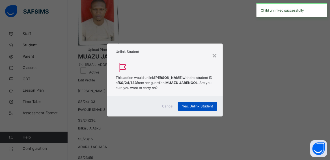
click at [195, 104] on span "Yes, Unlink Student" at bounding box center [197, 106] width 31 height 5
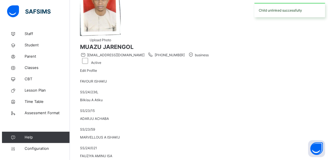
scroll to position [77, 0]
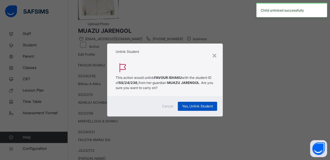
click at [194, 104] on span "Yes, Unlink Student" at bounding box center [197, 106] width 31 height 5
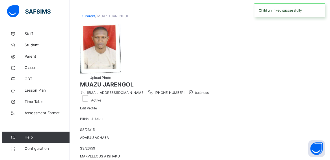
scroll to position [51, 0]
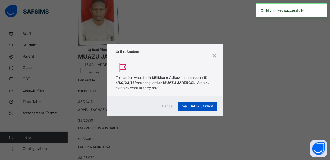
click at [200, 104] on span "Yes, Unlink Student" at bounding box center [197, 106] width 31 height 5
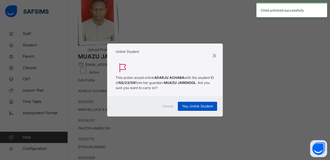
click at [192, 104] on span "Yes, Unlink Student" at bounding box center [197, 106] width 31 height 5
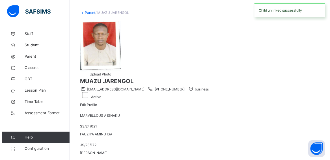
scroll to position [64, 0]
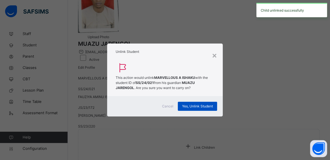
click at [196, 104] on span "Yes, Unlink Student" at bounding box center [197, 106] width 31 height 5
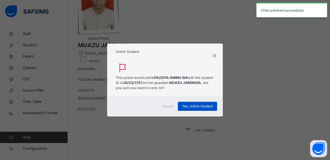
click at [198, 104] on span "Yes, Unlink Student" at bounding box center [197, 106] width 31 height 5
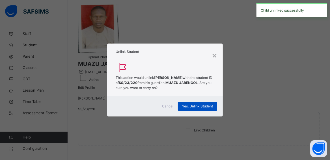
click at [193, 104] on span "Yes, Unlink Student" at bounding box center [197, 106] width 31 height 5
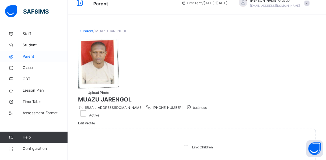
scroll to position [0, 0]
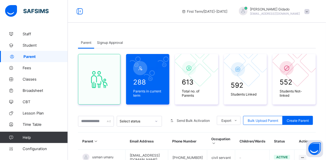
click at [310, 12] on span at bounding box center [307, 11] width 5 height 5
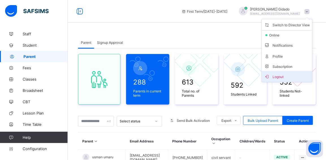
click at [287, 76] on span "Logout" at bounding box center [287, 76] width 46 height 7
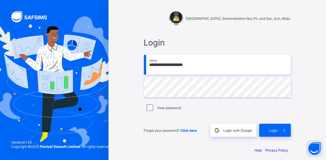
drag, startPoint x: 209, startPoint y: 65, endPoint x: 145, endPoint y: 65, distance: 63.9
click at [145, 62] on div "**********" at bounding box center [217, 87] width 158 height 111
type input "**********"
click at [276, 131] on span "Login" at bounding box center [273, 130] width 9 height 4
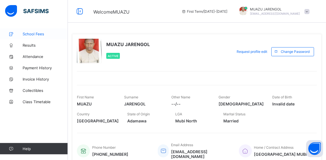
click at [36, 33] on span "School Fees" at bounding box center [45, 34] width 45 height 5
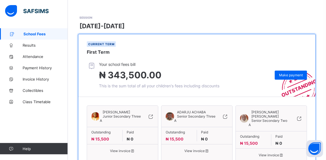
scroll to position [25, 0]
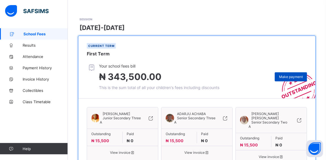
click at [292, 77] on span "Make payment" at bounding box center [291, 77] width 24 height 4
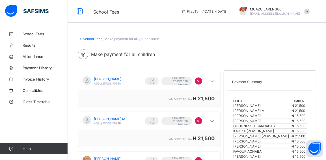
scroll to position [77, 0]
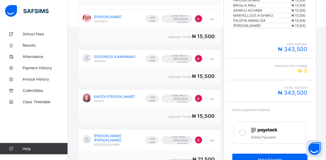
scroll to position [206, 0]
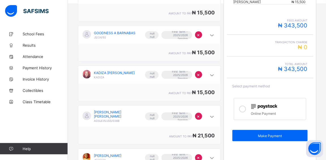
click at [246, 106] on icon at bounding box center [242, 109] width 7 height 7
click at [245, 106] on icon at bounding box center [242, 109] width 7 height 7
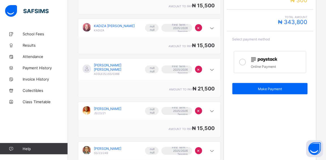
scroll to position [257, 0]
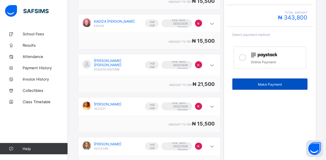
click at [267, 82] on span "Make Payment" at bounding box center [270, 84] width 67 height 4
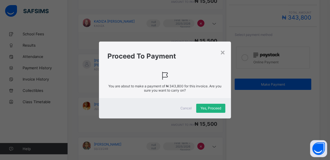
drag, startPoint x: 208, startPoint y: 112, endPoint x: 206, endPoint y: 109, distance: 4.2
click at [206, 109] on div "Yes, Proceed" at bounding box center [210, 108] width 29 height 9
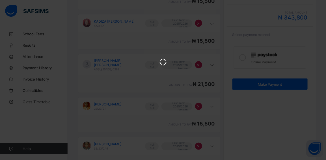
scroll to position [0, 0]
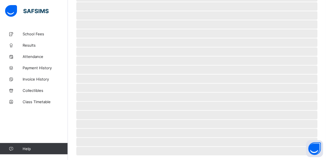
scroll to position [47, 0]
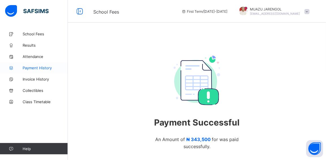
click at [41, 70] on span "Payment History" at bounding box center [45, 68] width 45 height 5
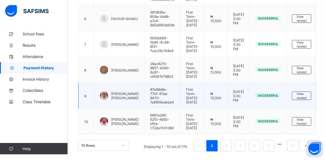
scroll to position [282, 0]
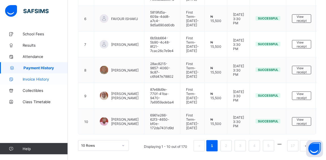
click at [36, 79] on span "Invoice History" at bounding box center [45, 79] width 45 height 5
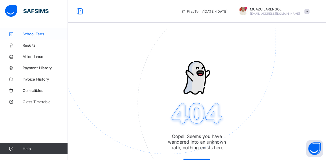
click at [33, 35] on span "School Fees" at bounding box center [45, 34] width 45 height 5
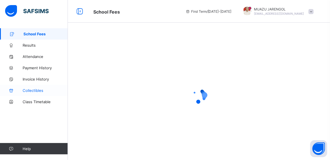
click at [38, 91] on span "Collectibles" at bounding box center [45, 90] width 45 height 5
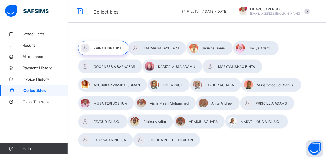
click at [113, 48] on div at bounding box center [103, 48] width 50 height 14
click at [154, 50] on div at bounding box center [157, 48] width 58 height 14
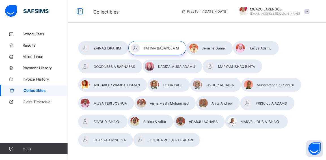
click at [213, 51] on div at bounding box center [209, 48] width 47 height 14
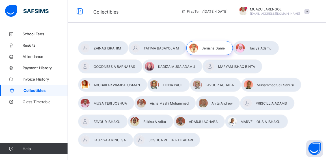
click at [260, 51] on div at bounding box center [256, 48] width 46 height 14
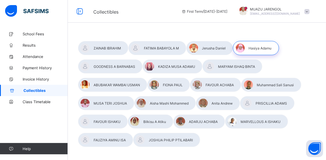
click at [310, 12] on span at bounding box center [307, 11] width 5 height 5
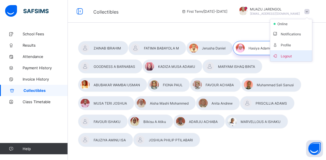
click at [290, 55] on span "Logout" at bounding box center [291, 56] width 37 height 7
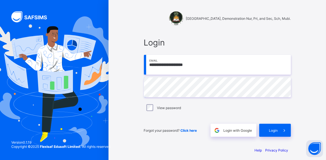
drag, startPoint x: 202, startPoint y: 64, endPoint x: 142, endPoint y: 68, distance: 60.1
click at [142, 68] on div "**********" at bounding box center [217, 87] width 158 height 111
type input "**********"
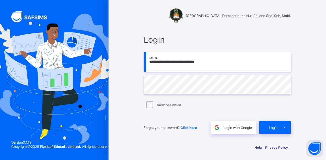
scroll to position [3, 0]
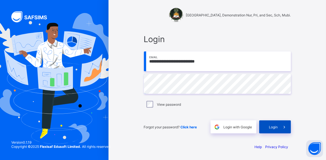
click at [274, 128] on span "Login" at bounding box center [273, 127] width 9 height 4
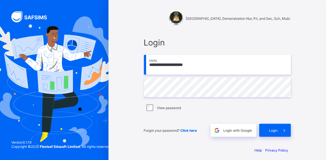
click at [141, 63] on div "**********" at bounding box center [217, 87] width 158 height 111
type input "**********"
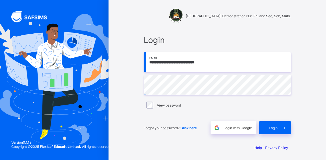
scroll to position [3, 0]
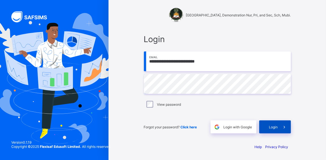
click at [281, 126] on span at bounding box center [284, 126] width 13 height 13
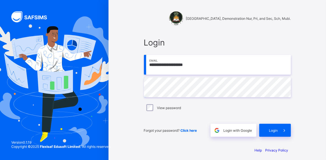
click at [183, 67] on input "**********" at bounding box center [217, 65] width 147 height 20
click at [210, 66] on input "**********" at bounding box center [217, 65] width 147 height 20
drag, startPoint x: 210, startPoint y: 66, endPoint x: 147, endPoint y: 64, distance: 63.9
click at [147, 64] on input "**********" at bounding box center [217, 65] width 147 height 20
type input "**********"
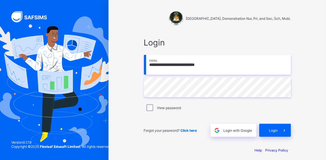
scroll to position [3, 0]
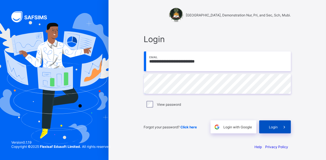
click at [272, 126] on span "Login" at bounding box center [273, 127] width 9 height 4
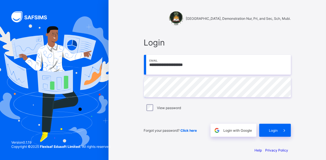
drag, startPoint x: 201, startPoint y: 66, endPoint x: 143, endPoint y: 60, distance: 57.4
click at [143, 60] on div "**********" at bounding box center [217, 87] width 158 height 111
type input "**********"
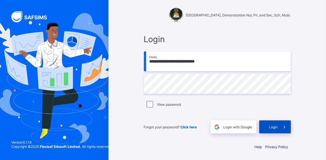
click at [272, 129] on div "Login" at bounding box center [275, 126] width 32 height 13
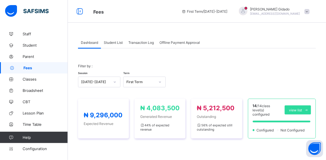
click at [141, 42] on span "Transaction Log" at bounding box center [140, 42] width 25 height 4
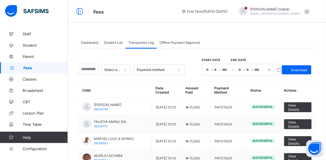
click at [117, 42] on span "Student List" at bounding box center [113, 42] width 19 height 4
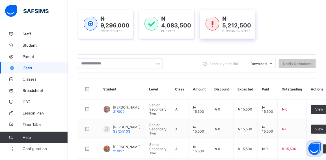
scroll to position [25, 0]
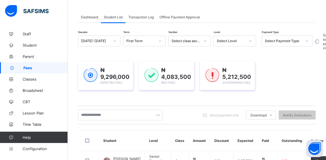
click at [249, 42] on icon at bounding box center [250, 41] width 3 height 6
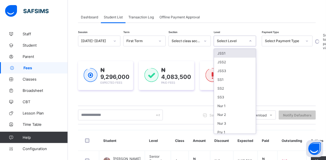
click at [226, 54] on div "JSS1" at bounding box center [235, 53] width 42 height 9
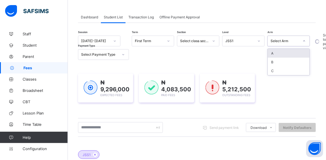
click at [303, 40] on icon at bounding box center [304, 41] width 3 height 6
click at [283, 52] on div "A" at bounding box center [289, 53] width 42 height 9
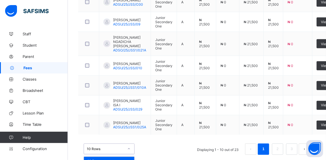
scroll to position [295, 0]
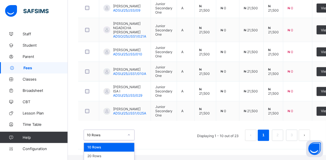
click at [129, 140] on div "option 10 Rows focused, 1 of 3. 3 results available. Use Up and Down to choose …" at bounding box center [109, 135] width 51 height 11
click at [120, 152] on div "20 Rows" at bounding box center [109, 156] width 50 height 9
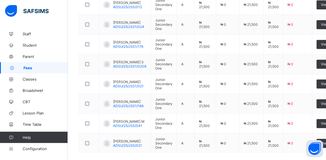
scroll to position [474, 0]
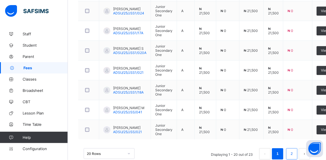
click at [293, 150] on link "2" at bounding box center [291, 153] width 5 height 7
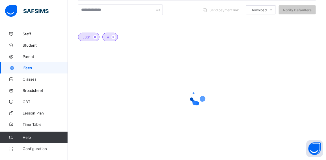
scroll to position [145, 0]
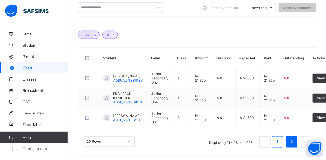
click at [280, 141] on link "1" at bounding box center [277, 141] width 5 height 7
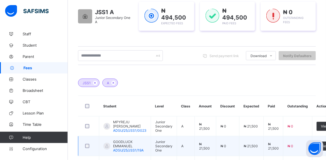
scroll to position [37, 0]
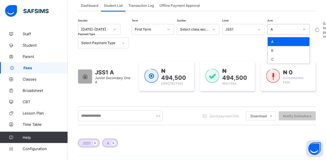
click at [305, 29] on icon at bounding box center [304, 30] width 3 height 6
click at [282, 48] on div "B" at bounding box center [289, 50] width 42 height 9
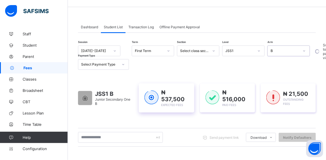
scroll to position [11, 0]
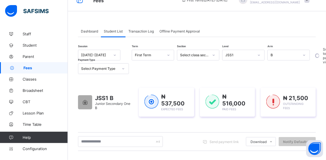
click at [151, 30] on span "Transaction Log" at bounding box center [140, 31] width 25 height 4
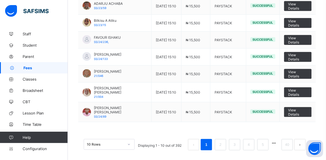
scroll to position [166, 0]
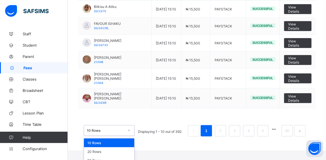
click at [130, 136] on div "option 10 Rows focused, 1 of 3. 3 results available. Use Up and Down to choose …" at bounding box center [109, 130] width 51 height 11
click at [114, 147] on div "20 Rows" at bounding box center [109, 151] width 50 height 9
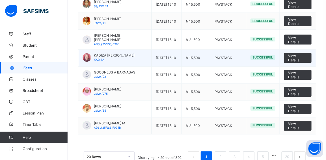
scroll to position [321, 0]
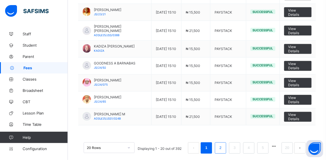
click at [223, 145] on link "2" at bounding box center [220, 148] width 5 height 7
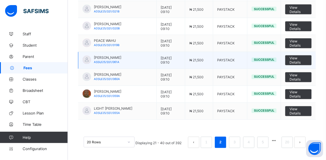
scroll to position [324, 0]
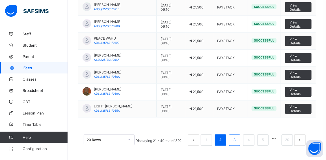
click at [237, 139] on link "3" at bounding box center [234, 140] width 5 height 7
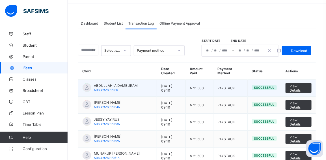
scroll to position [15, 0]
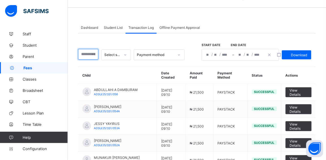
click at [93, 53] on div at bounding box center [88, 54] width 20 height 11
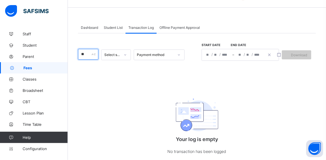
type input "*"
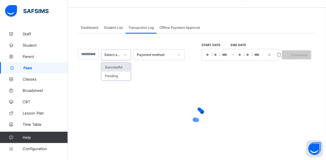
click at [127, 56] on icon at bounding box center [125, 55] width 3 height 6
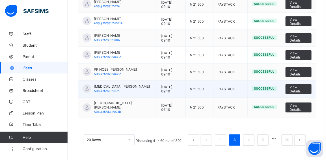
scroll to position [326, 0]
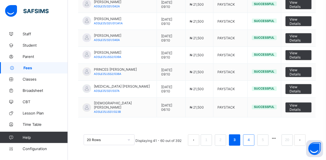
click at [251, 138] on link "4" at bounding box center [248, 140] width 5 height 7
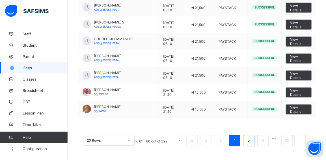
click at [251, 140] on link "5" at bounding box center [248, 140] width 5 height 7
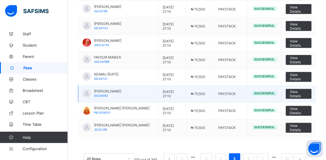
scroll to position [324, 0]
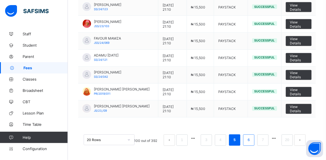
click at [251, 141] on link "6" at bounding box center [248, 140] width 5 height 7
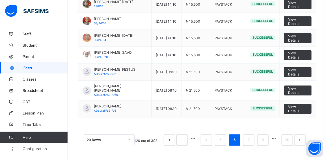
scroll to position [326, 0]
click at [251, 140] on link "7" at bounding box center [248, 140] width 5 height 7
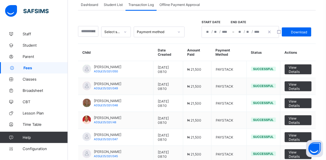
scroll to position [0, 0]
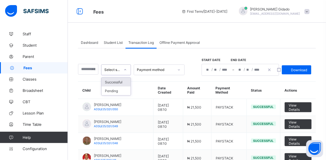
click at [127, 70] on icon at bounding box center [125, 70] width 3 height 6
click at [116, 89] on div "Pending" at bounding box center [116, 91] width 29 height 9
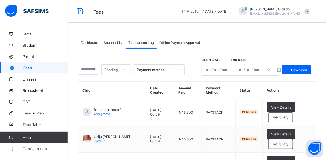
click at [119, 43] on span "Student List" at bounding box center [113, 42] width 19 height 4
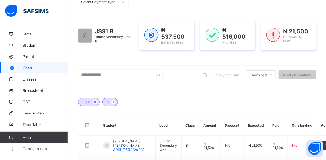
scroll to position [11, 0]
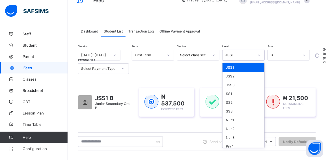
click at [259, 57] on icon at bounding box center [258, 55] width 3 height 6
click at [240, 76] on div "JSS2" at bounding box center [244, 76] width 42 height 9
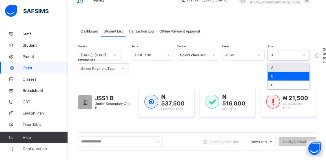
click at [307, 56] on div at bounding box center [305, 55] width 10 height 9
click at [287, 67] on div "A" at bounding box center [289, 67] width 42 height 9
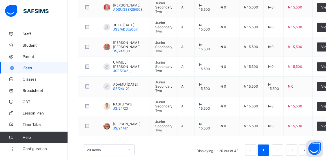
scroll to position [478, 0]
click at [280, 146] on link "2" at bounding box center [277, 149] width 5 height 7
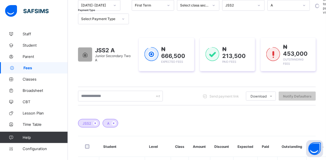
scroll to position [0, 0]
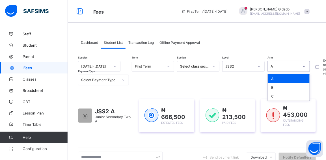
click at [304, 66] on icon at bounding box center [304, 67] width 3 height 6
click at [289, 88] on div "B" at bounding box center [289, 87] width 42 height 9
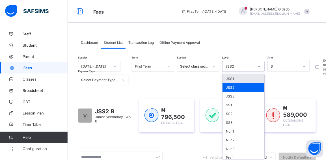
click at [261, 67] on icon at bounding box center [258, 67] width 3 height 6
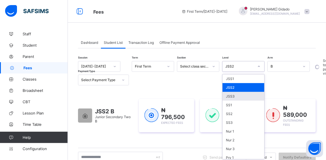
click at [244, 96] on div "JSS3" at bounding box center [244, 96] width 42 height 9
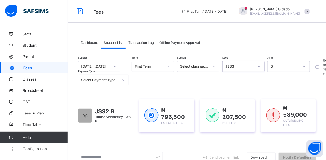
click at [298, 69] on div "B" at bounding box center [283, 67] width 31 height 8
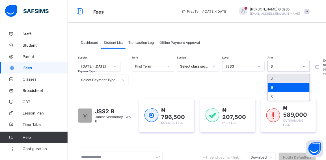
click at [289, 78] on div "A" at bounding box center [289, 78] width 42 height 9
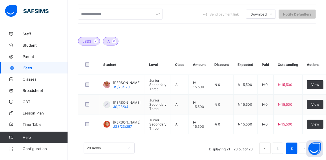
scroll to position [154, 0]
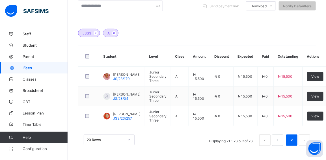
click at [266, 141] on button "prev page" at bounding box center [264, 140] width 11 height 11
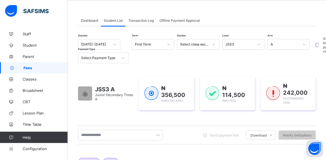
scroll to position [20, 0]
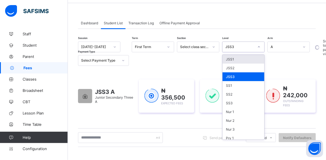
click at [260, 46] on icon at bounding box center [258, 47] width 3 height 6
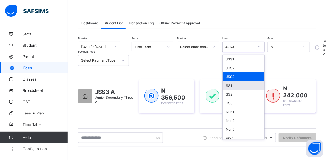
click at [238, 83] on div "SS1" at bounding box center [244, 85] width 42 height 9
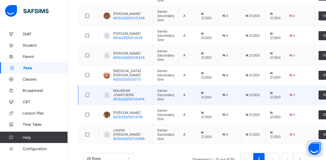
scroll to position [474, 0]
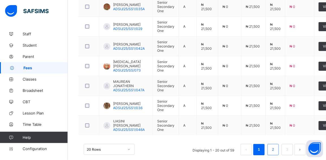
click at [276, 146] on link "2" at bounding box center [272, 149] width 5 height 7
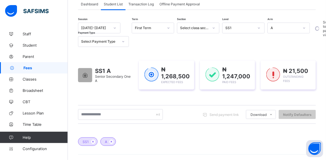
scroll to position [11, 0]
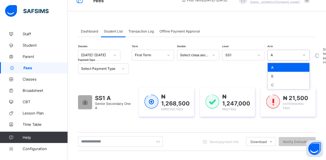
click at [303, 55] on icon at bounding box center [304, 55] width 3 height 6
click at [287, 73] on div "B" at bounding box center [289, 76] width 42 height 9
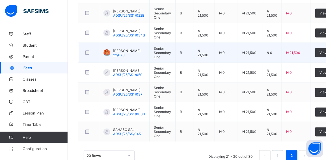
scroll to position [281, 0]
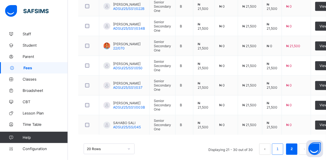
click at [280, 146] on link "1" at bounding box center [277, 149] width 5 height 7
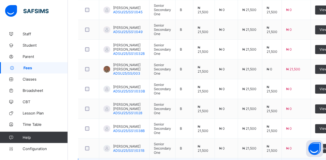
scroll to position [478, 0]
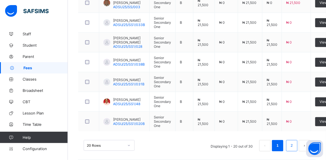
click at [294, 142] on link "2" at bounding box center [291, 145] width 5 height 7
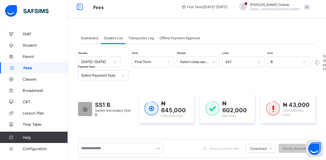
scroll to position [0, 0]
